Goal: Information Seeking & Learning: Get advice/opinions

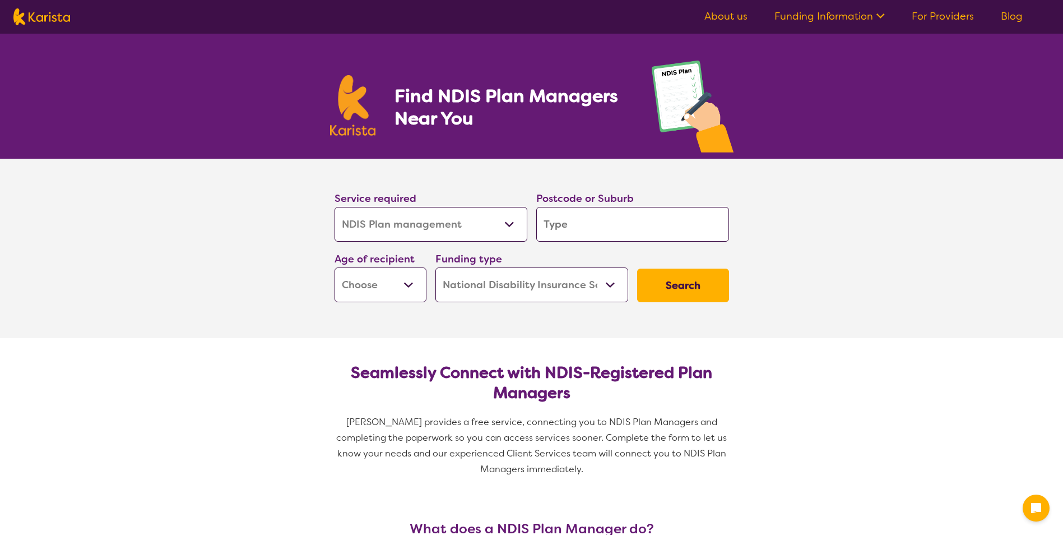
select select "NDIS Plan management"
select select "NDIS"
select select "NDIS Plan management"
select select "NDIS"
click at [490, 242] on div "Service required Allied Health Assistant Assessment ([MEDICAL_DATA] or [MEDICAL…" at bounding box center [431, 215] width 202 height 61
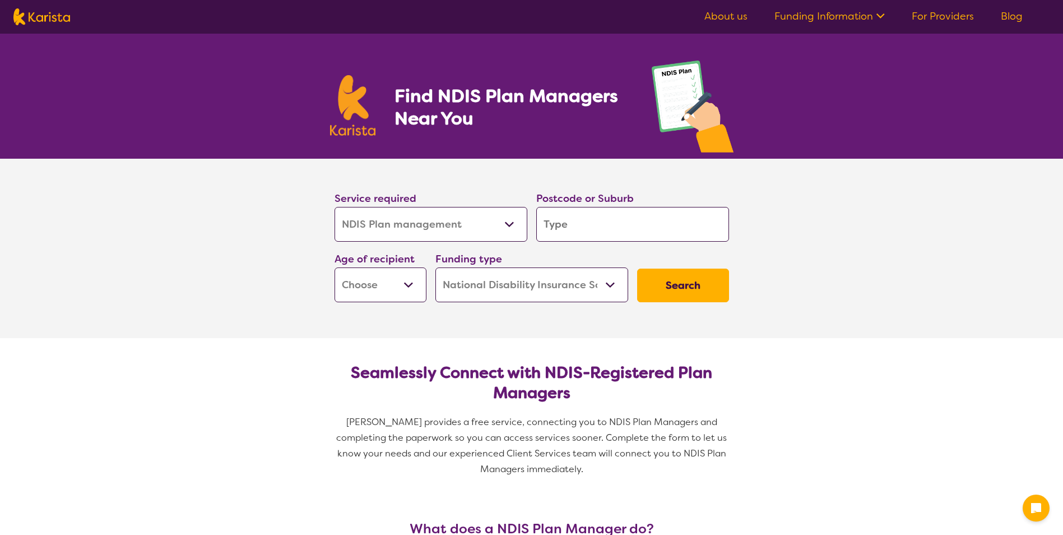
click at [491, 226] on select "Allied Health Assistant Assessment ([MEDICAL_DATA] or [MEDICAL_DATA]) Behaviour…" at bounding box center [430, 224] width 193 height 35
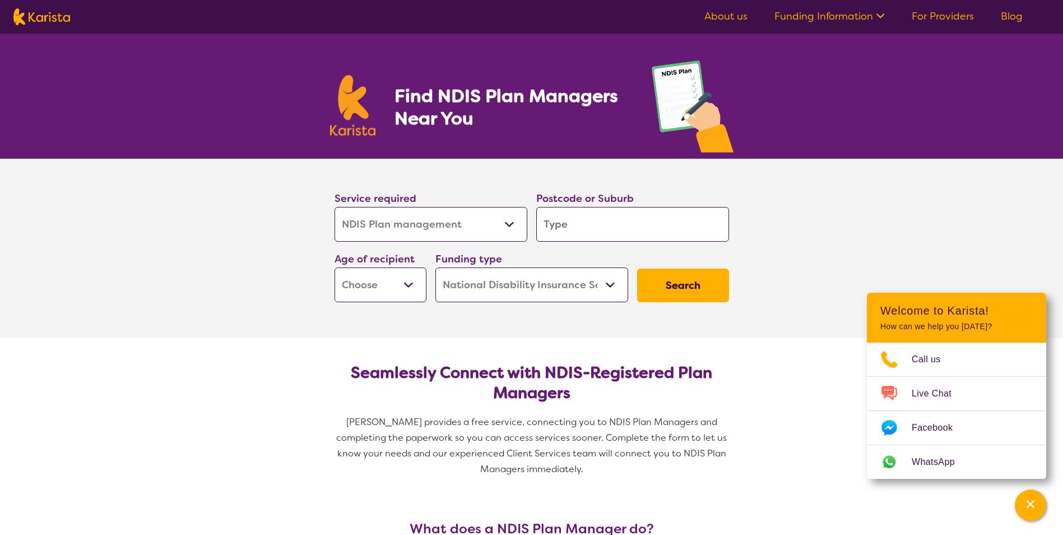
click at [597, 216] on input "search" at bounding box center [632, 224] width 193 height 35
type input "4"
type input "41"
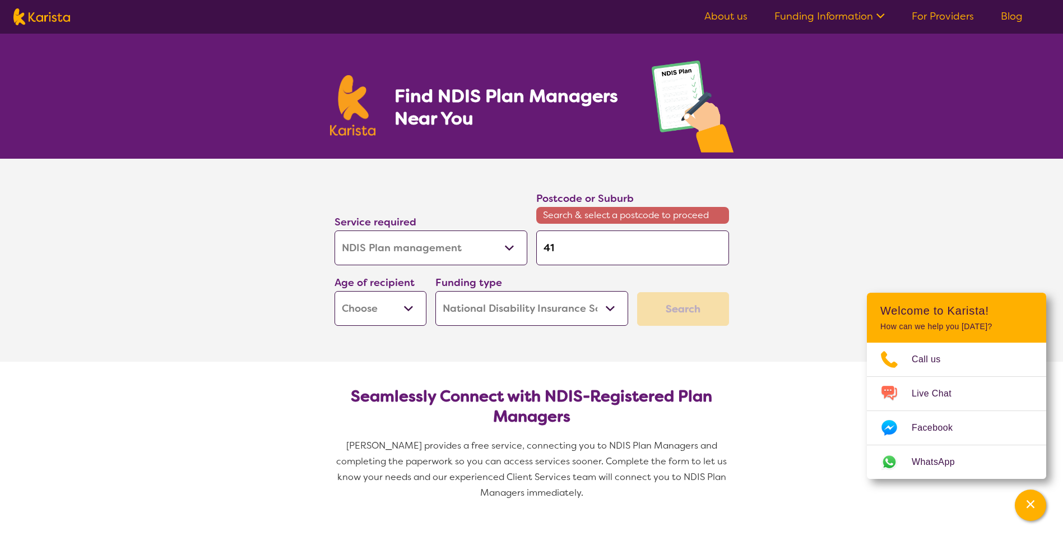
type input "410"
type input "4109"
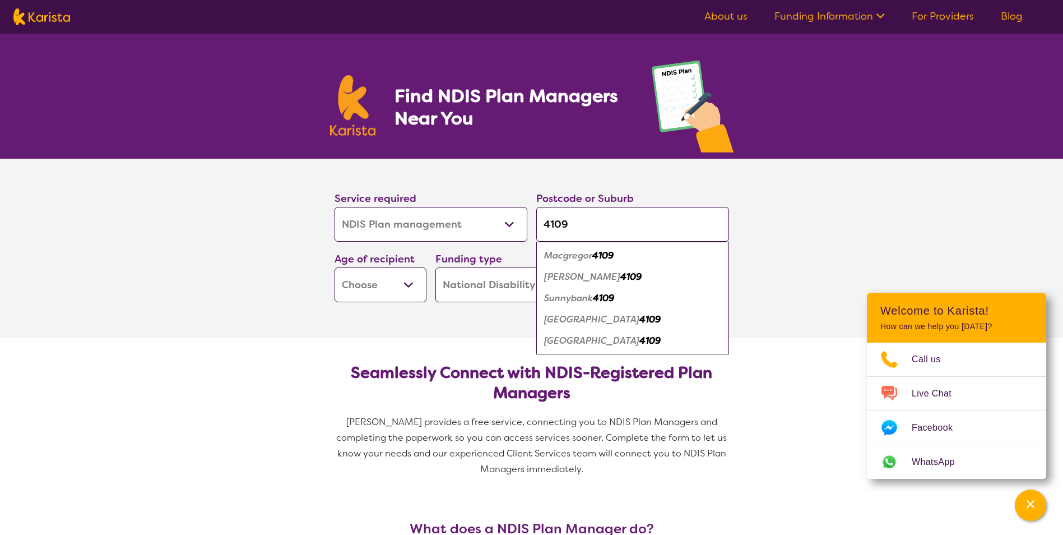
type input "4109"
click at [643, 257] on div "Macgregor 4109" at bounding box center [633, 255] width 182 height 21
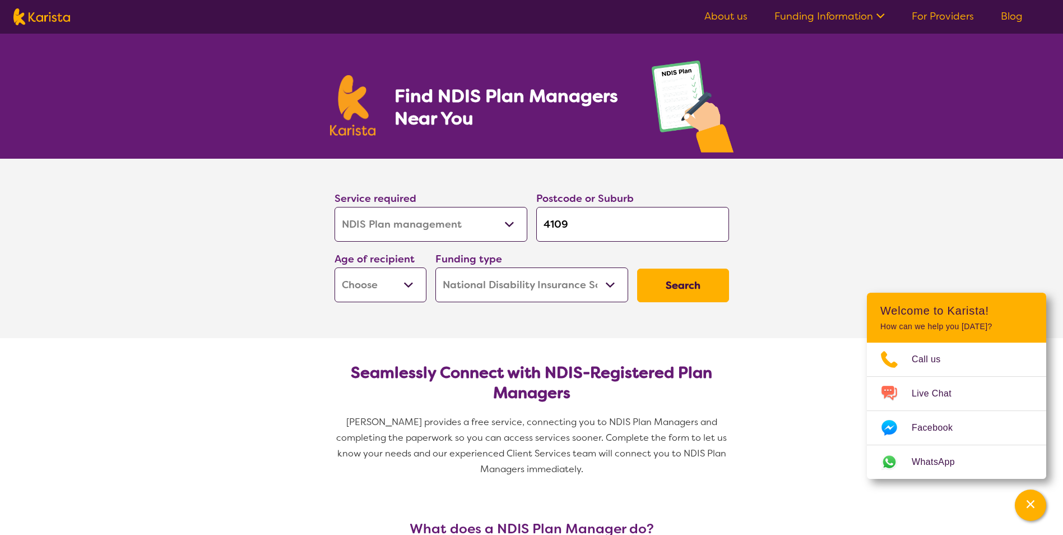
click at [389, 290] on select "Early Childhood - 0 to 9 Child - 10 to 11 Adolescent - 12 to 17 Adult - 18 to 6…" at bounding box center [380, 284] width 92 height 35
select select "EC"
click at [334, 267] on select "Early Childhood - 0 to 9 Child - 10 to 11 Adolescent - 12 to 17 Adult - 18 to 6…" at bounding box center [380, 284] width 92 height 35
select select "EC"
click at [606, 293] on select "Home Care Package (HCP) National Disability Insurance Scheme (NDIS) I don't know" at bounding box center [531, 284] width 193 height 35
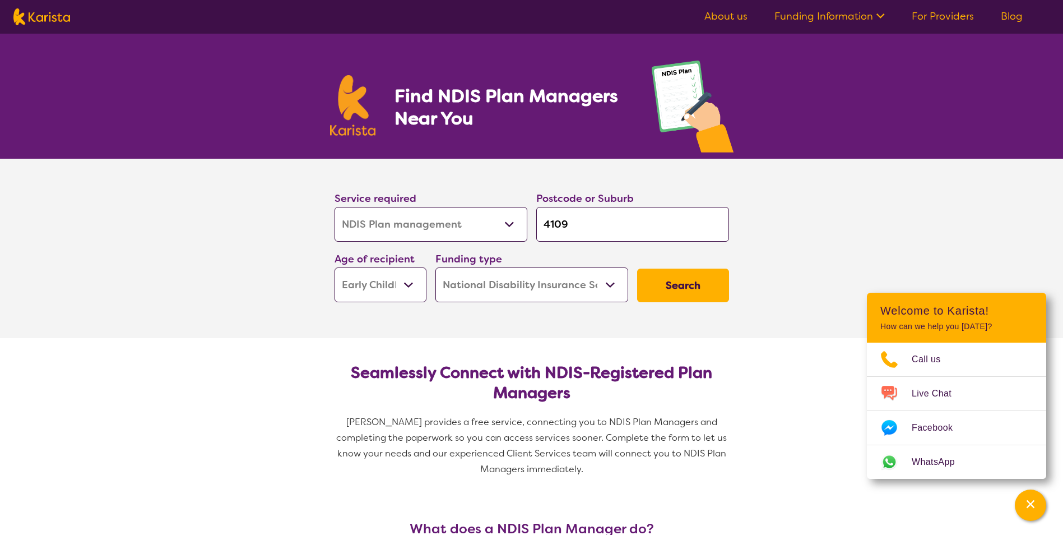
click at [435, 267] on select "Home Care Package (HCP) National Disability Insurance Scheme (NDIS) I don't know" at bounding box center [531, 284] width 193 height 35
click at [659, 294] on button "Search" at bounding box center [683, 285] width 92 height 34
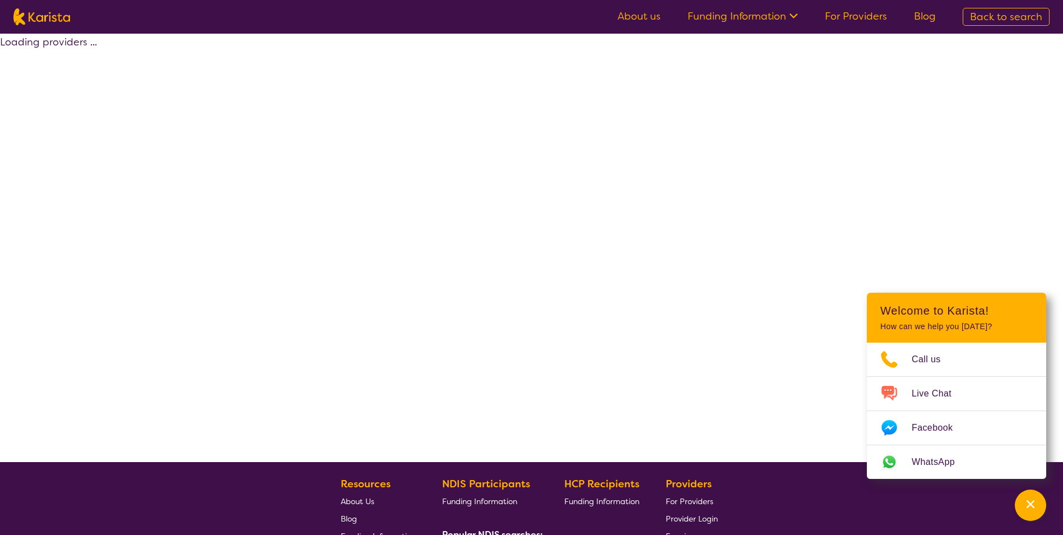
select select "by_score"
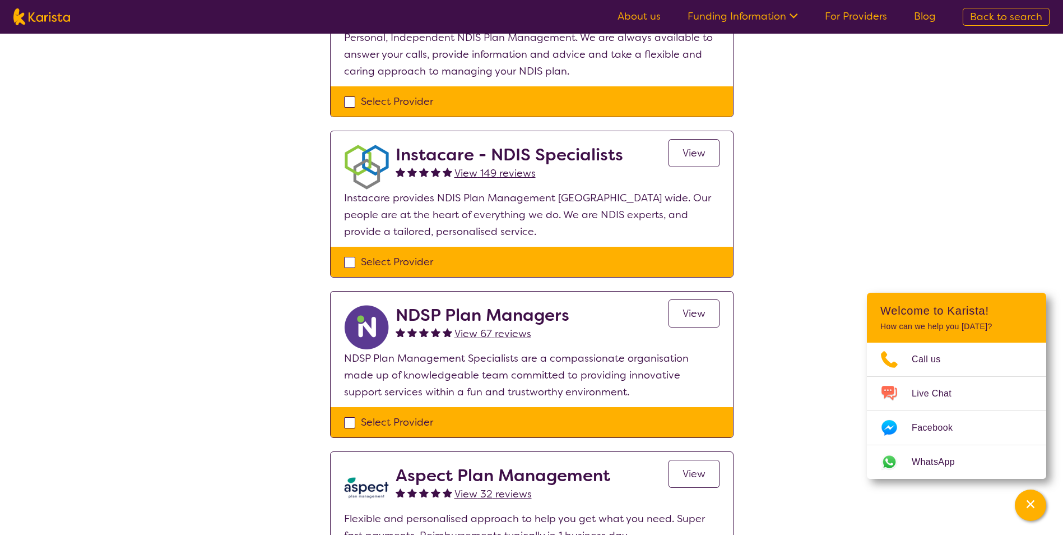
scroll to position [168, 0]
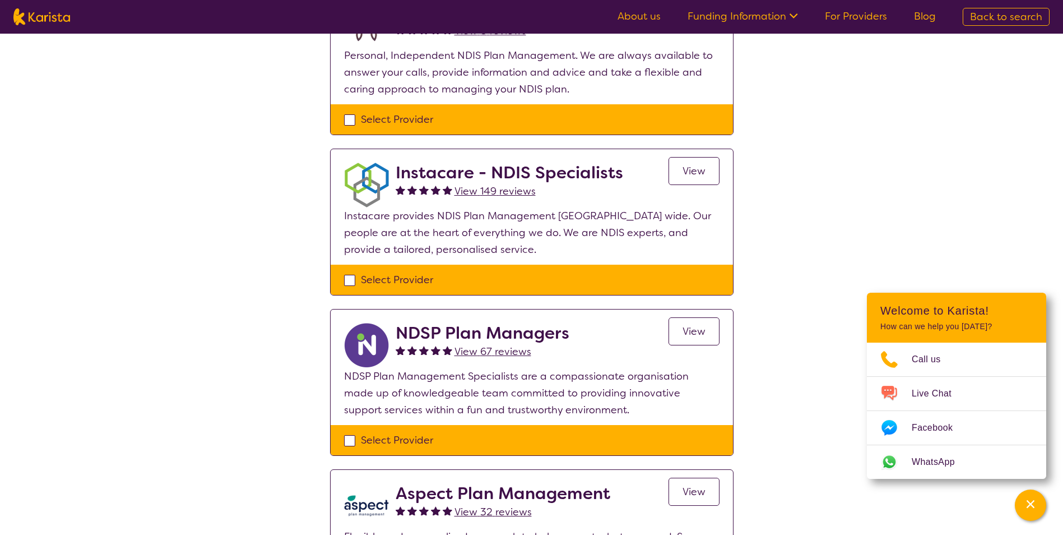
click at [514, 185] on span "View 149 reviews" at bounding box center [494, 190] width 81 height 13
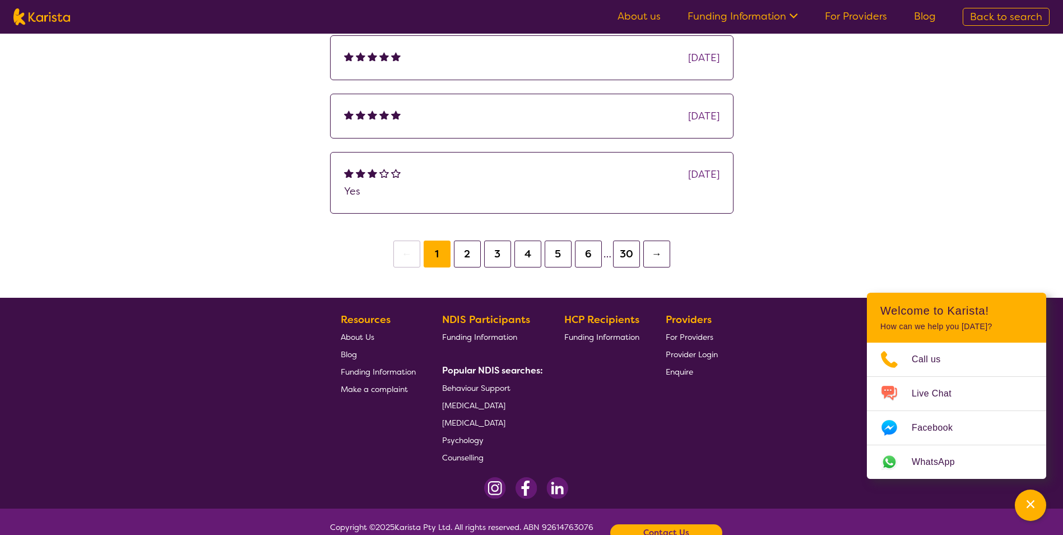
scroll to position [336, 0]
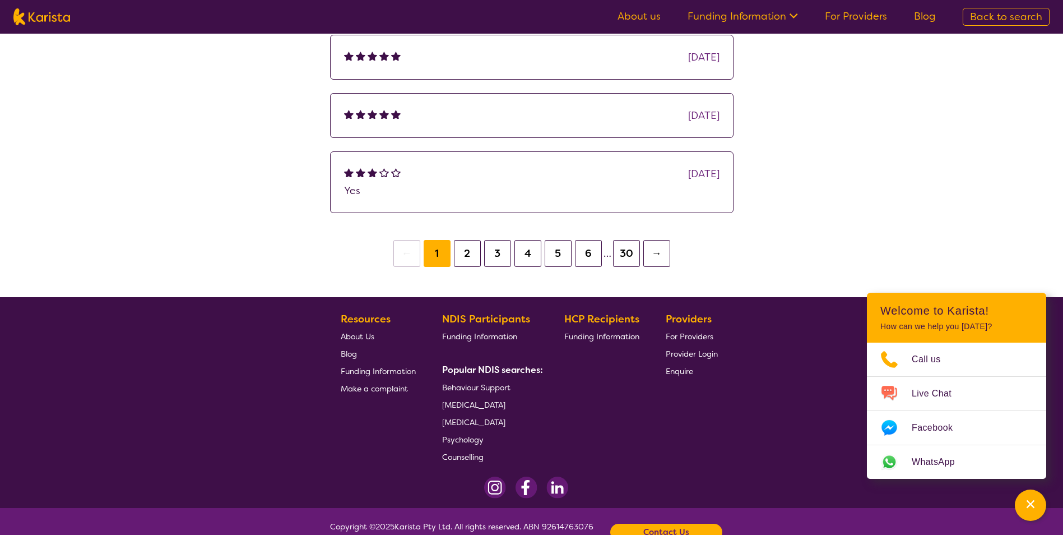
click at [465, 253] on button "2" at bounding box center [467, 253] width 27 height 27
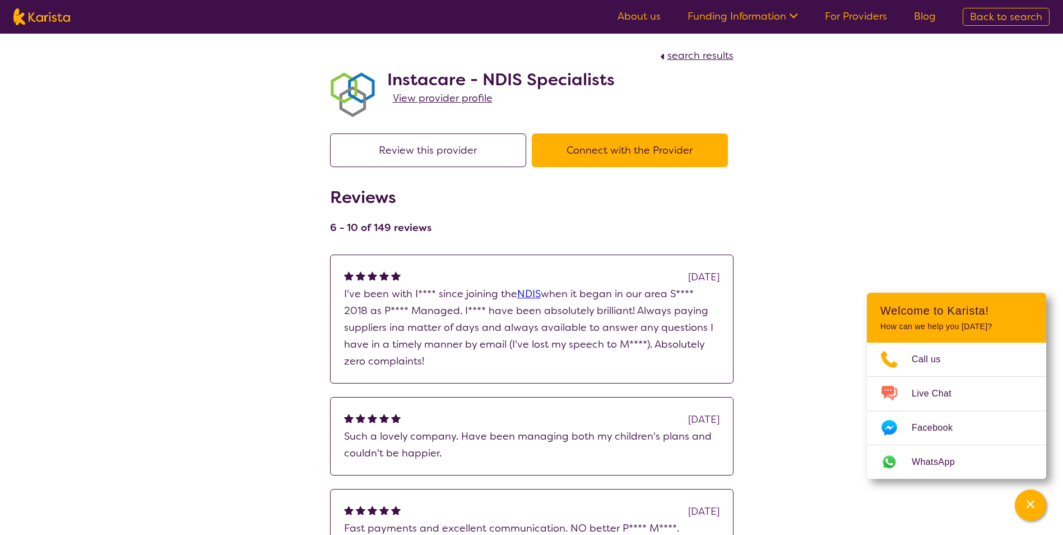
click at [657, 162] on button "Connect with the Provider" at bounding box center [630, 150] width 196 height 34
